Goal: Communication & Community: Answer question/provide support

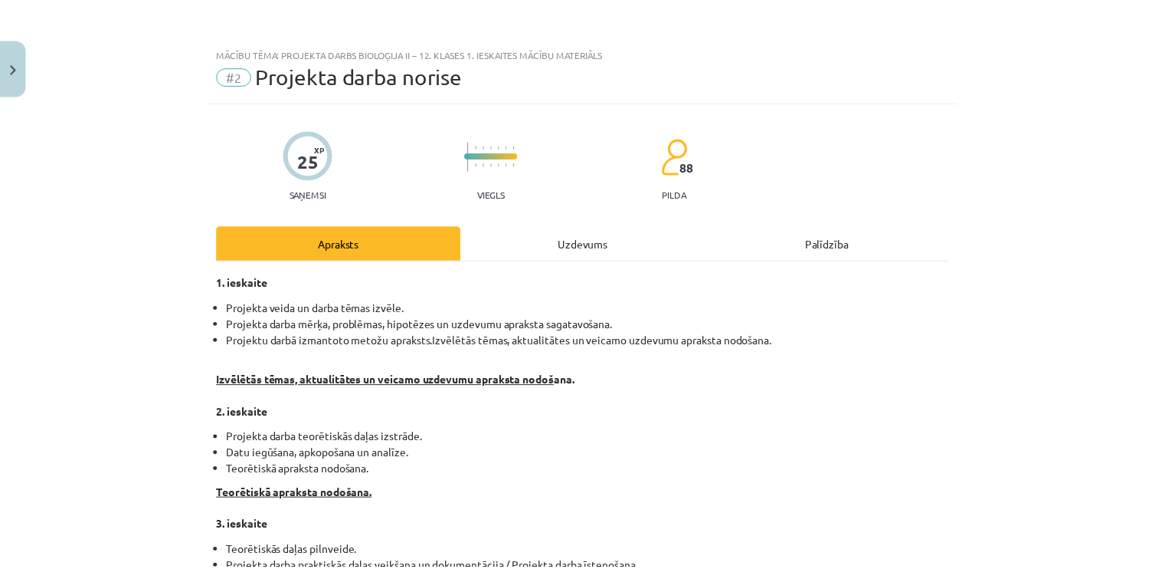
scroll to position [38, 0]
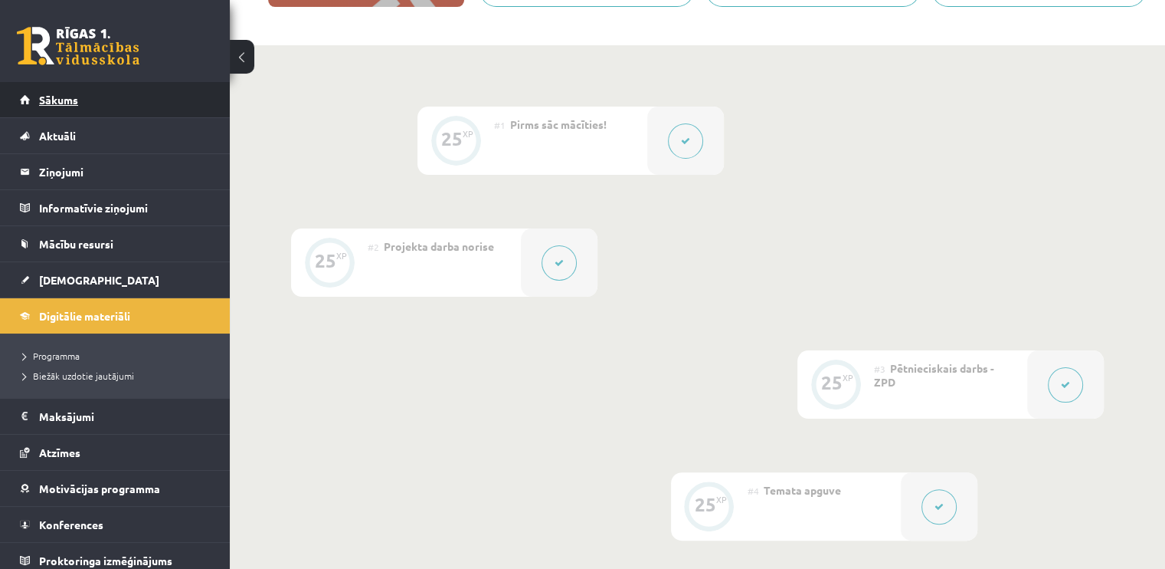
click at [139, 97] on link "Sākums" at bounding box center [115, 99] width 191 height 35
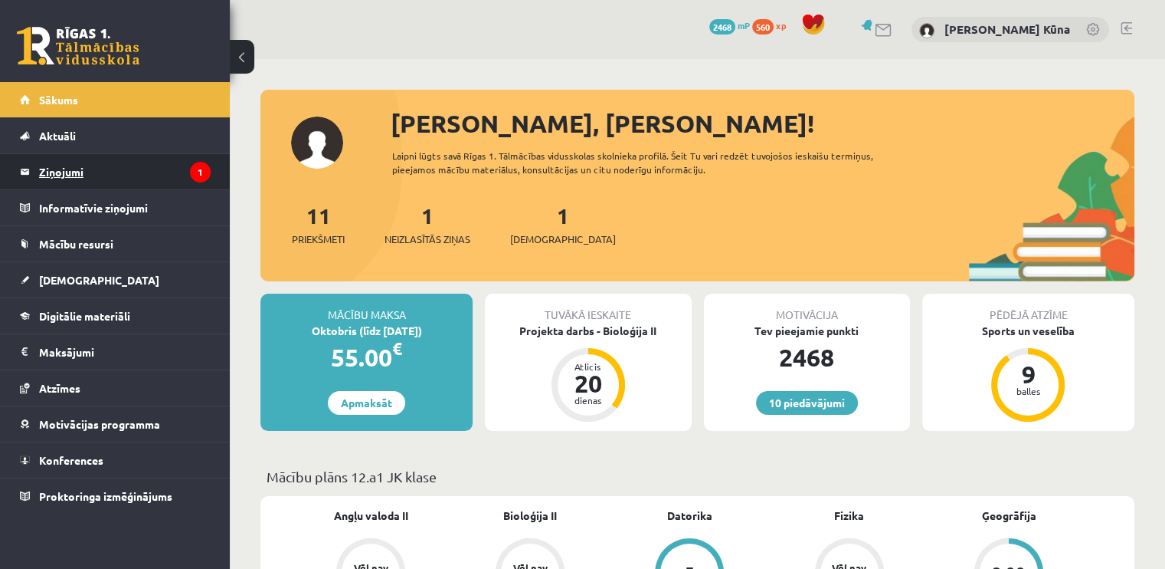
click at [126, 161] on legend "Ziņojumi 1" at bounding box center [125, 171] width 172 height 35
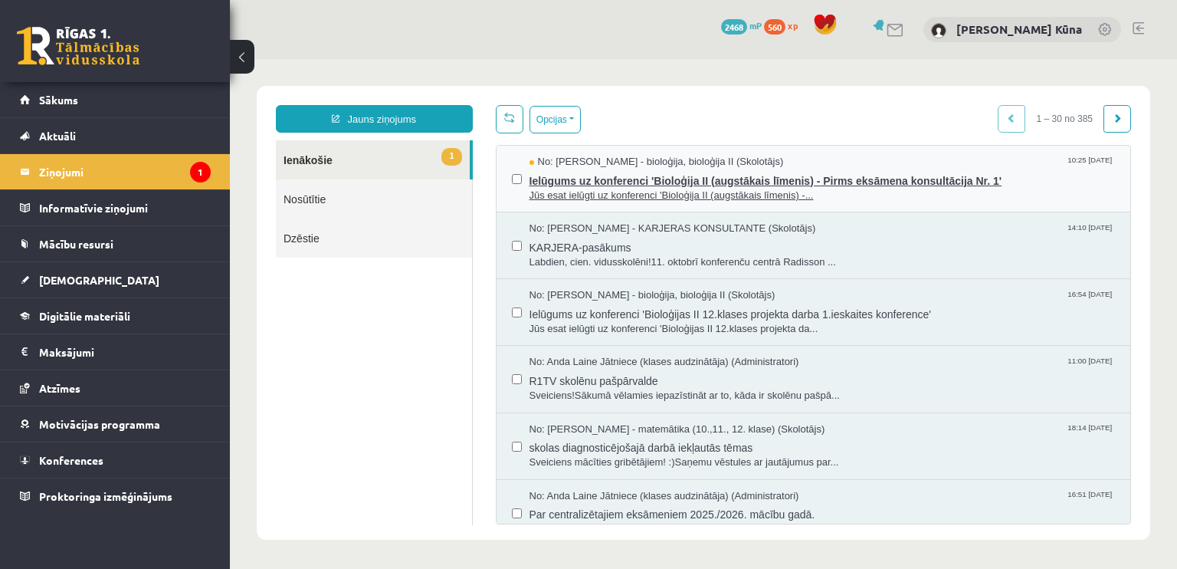
click at [556, 188] on span "Jūs esat ielūgti uz konferenci 'Bioloģija II (augstākais līmenis) -..." at bounding box center [822, 195] width 586 height 15
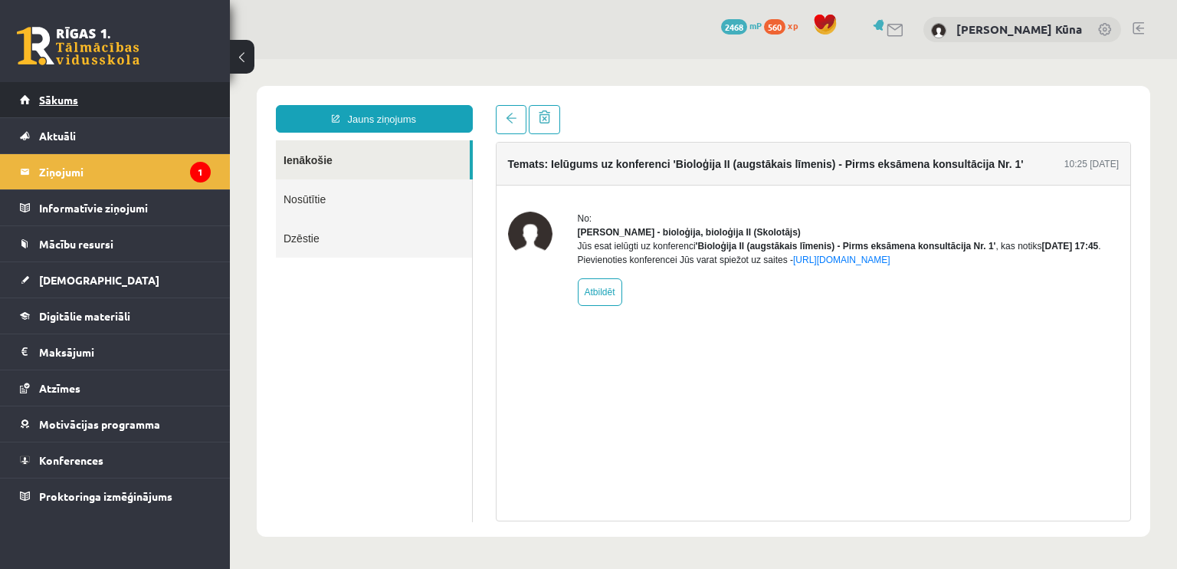
click at [156, 97] on link "Sākums" at bounding box center [115, 99] width 191 height 35
